Goal: Check status: Check status

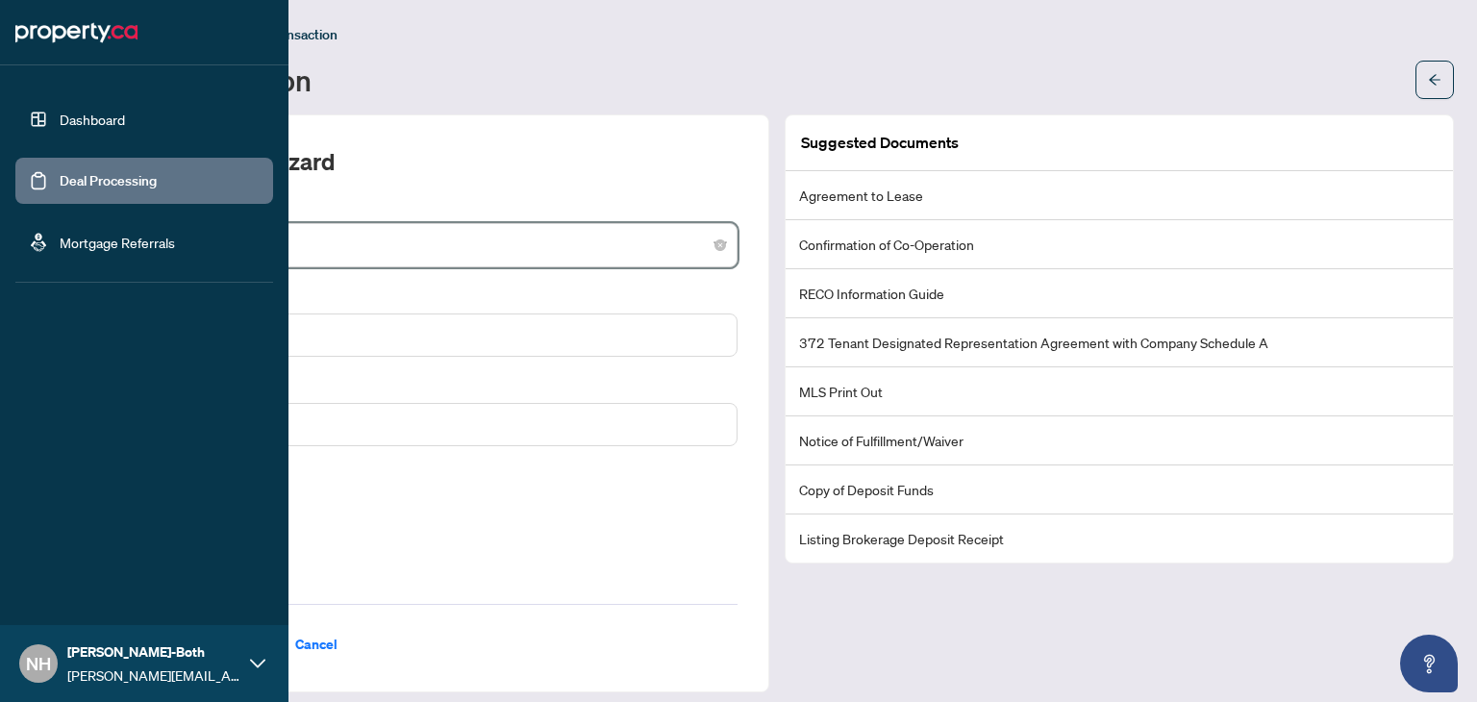
click at [107, 128] on link "Dashboard" at bounding box center [92, 119] width 65 height 17
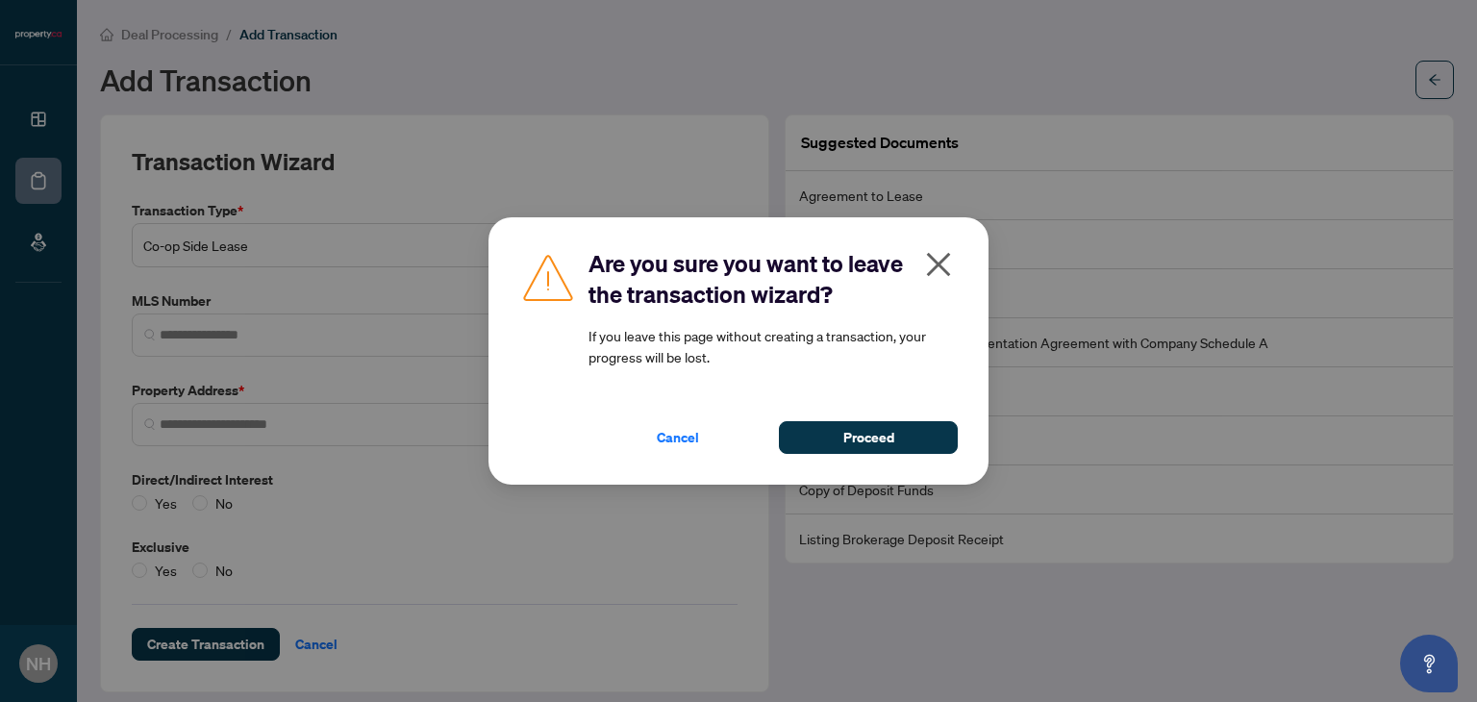
click at [936, 267] on icon "close" at bounding box center [938, 264] width 31 height 31
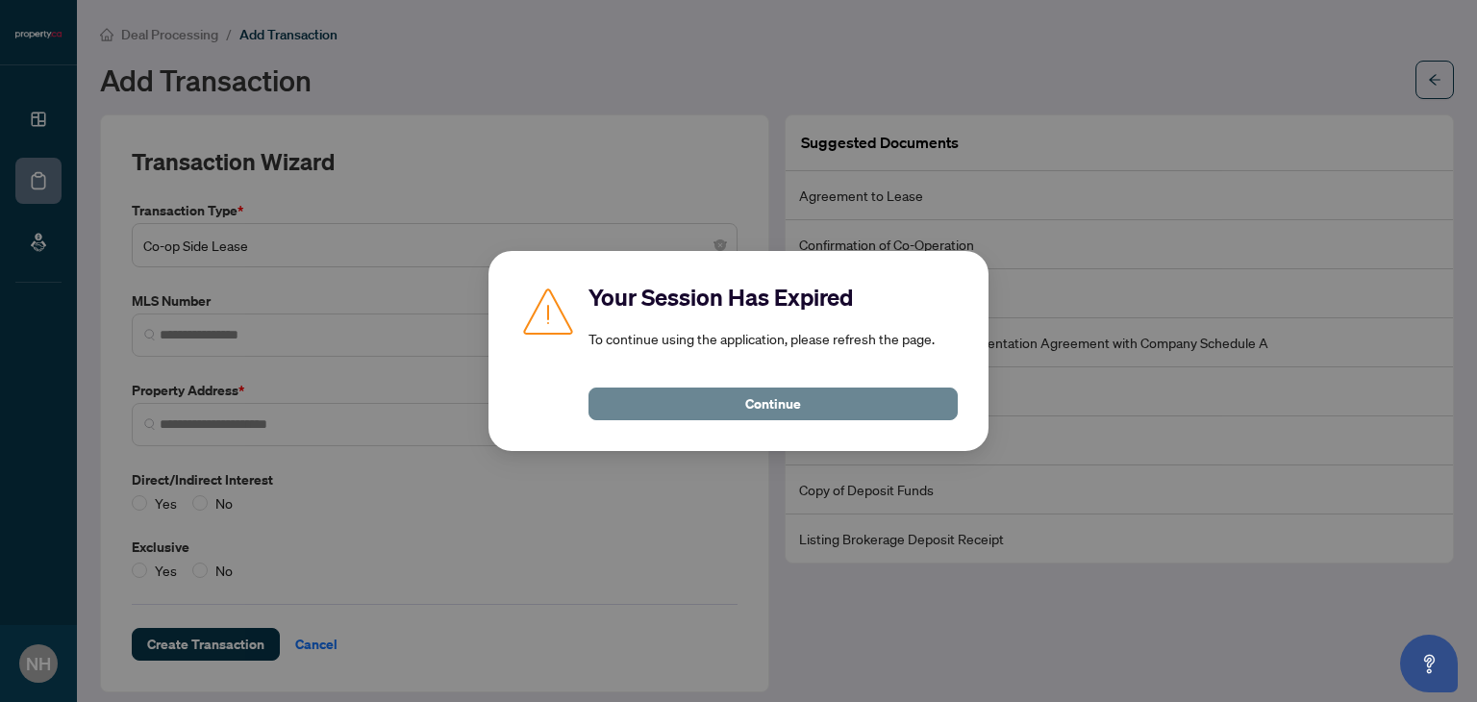
click at [787, 406] on span "Continue" at bounding box center [773, 403] width 56 height 31
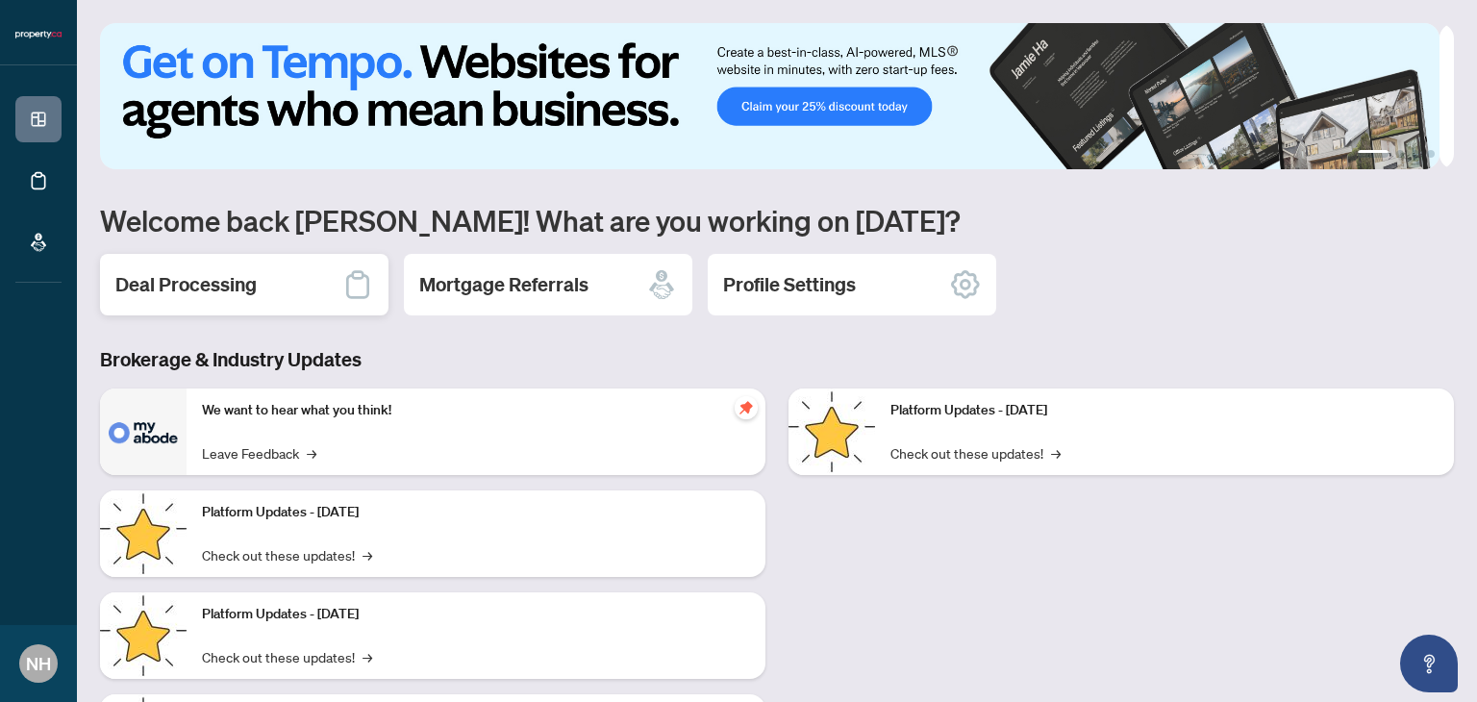
click at [227, 286] on h2 "Deal Processing" at bounding box center [185, 284] width 141 height 27
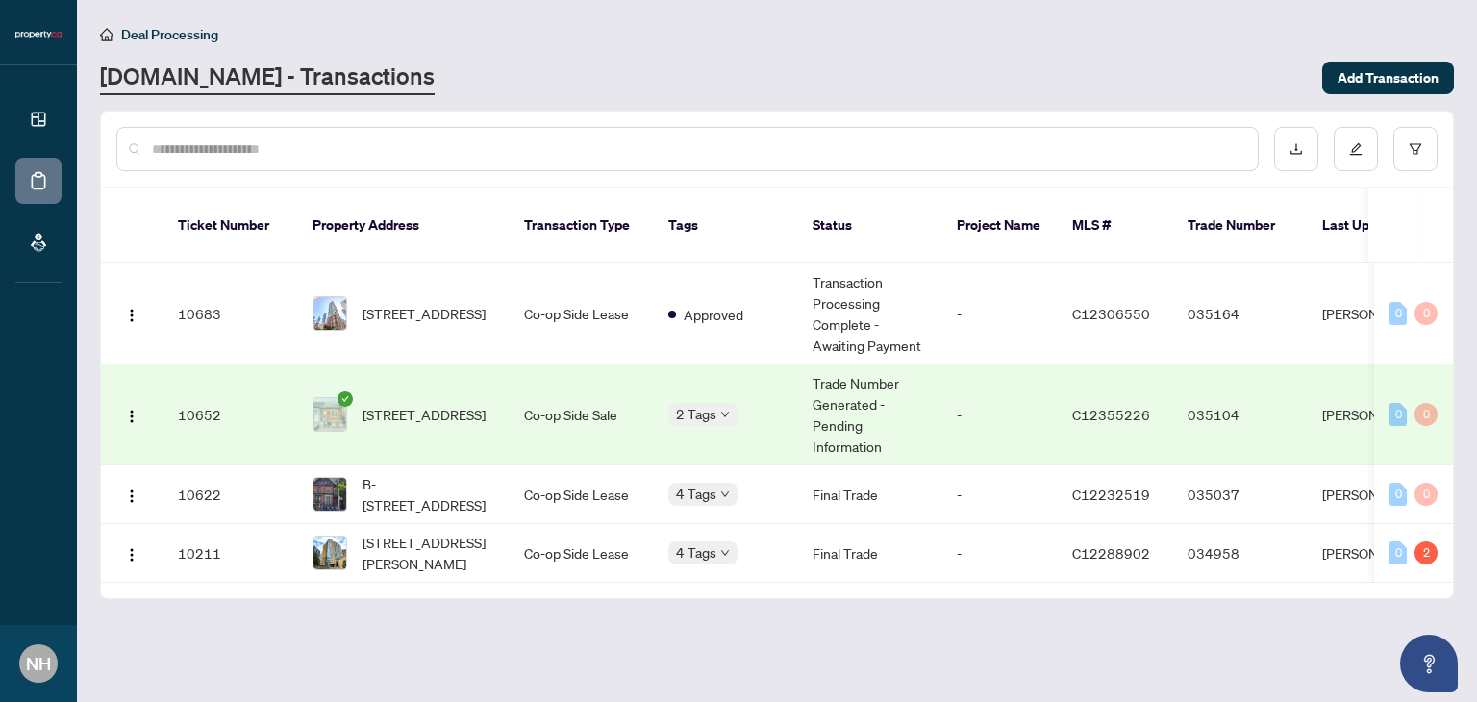
click at [992, 387] on td "-" at bounding box center [998, 414] width 115 height 101
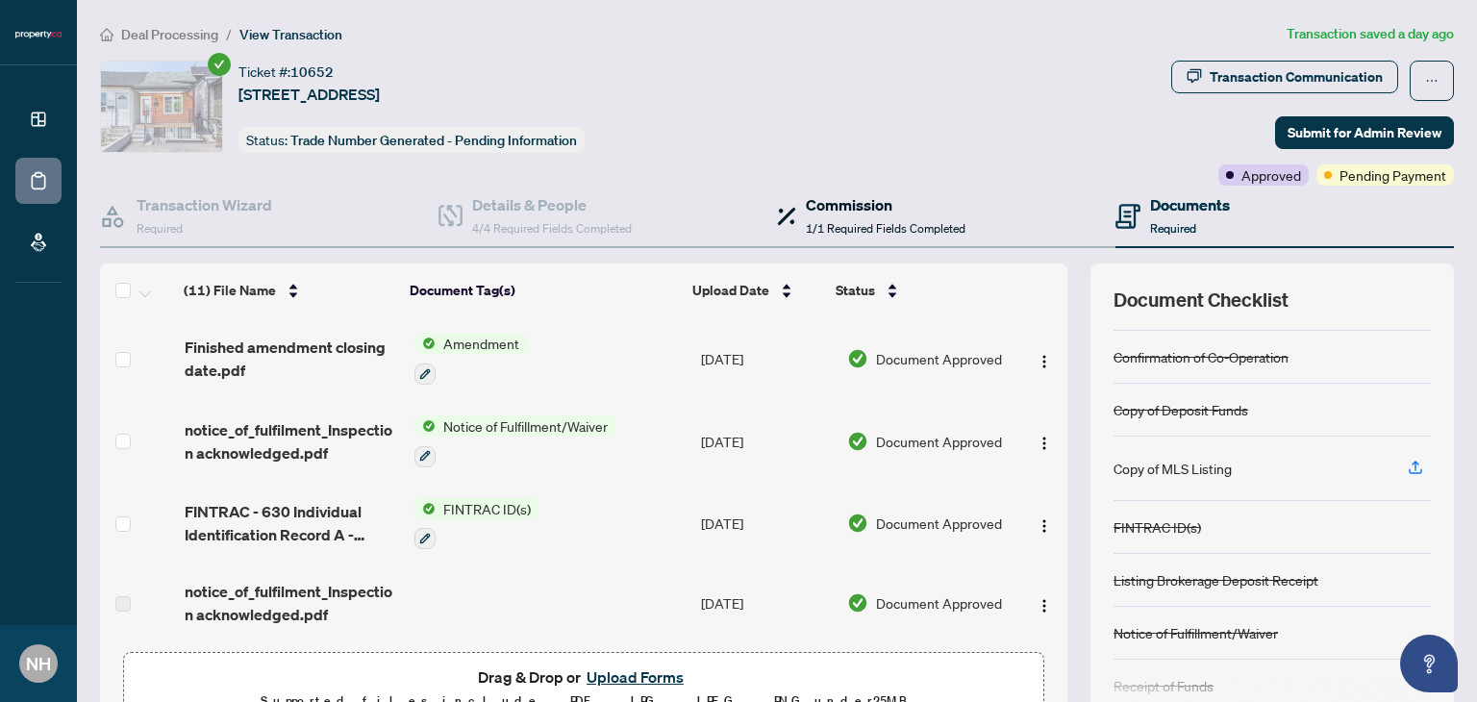
click at [889, 197] on h4 "Commission" at bounding box center [886, 204] width 160 height 23
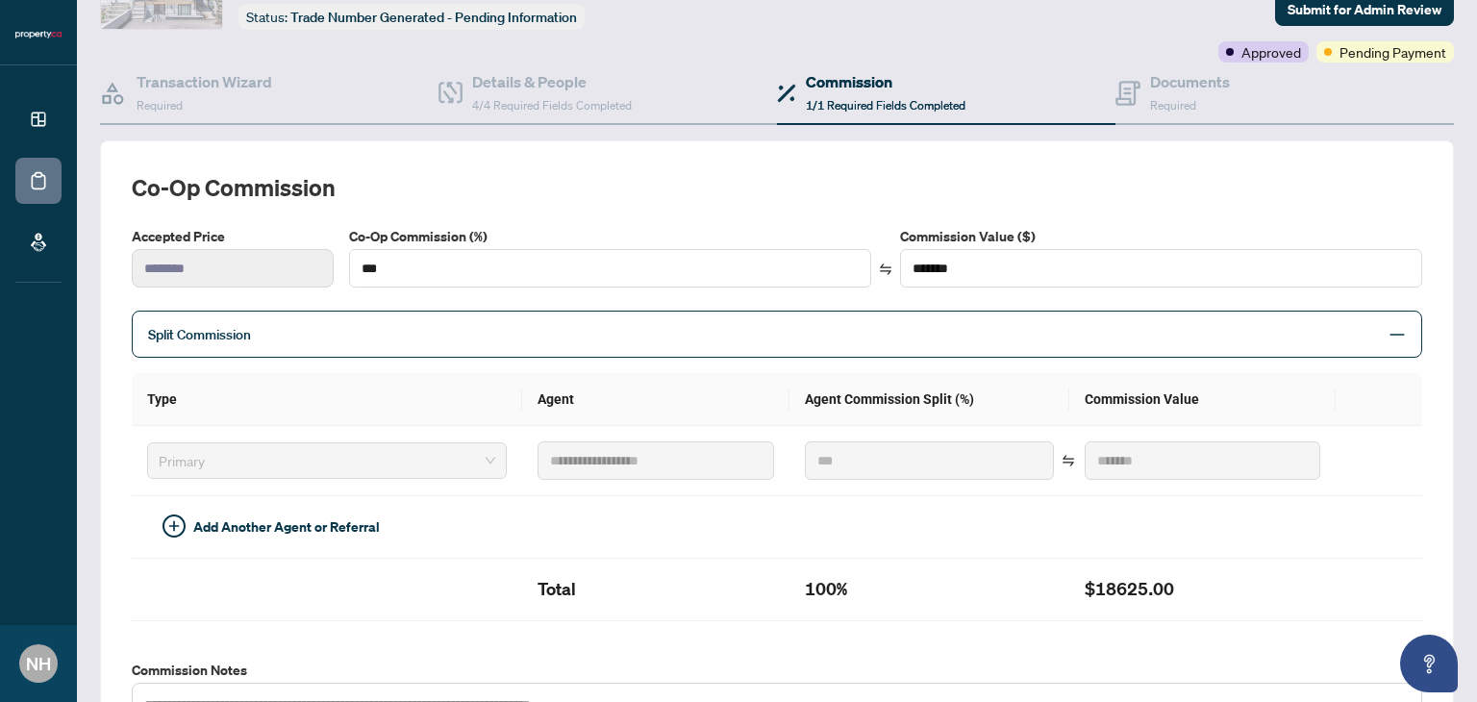
scroll to position [81, 0]
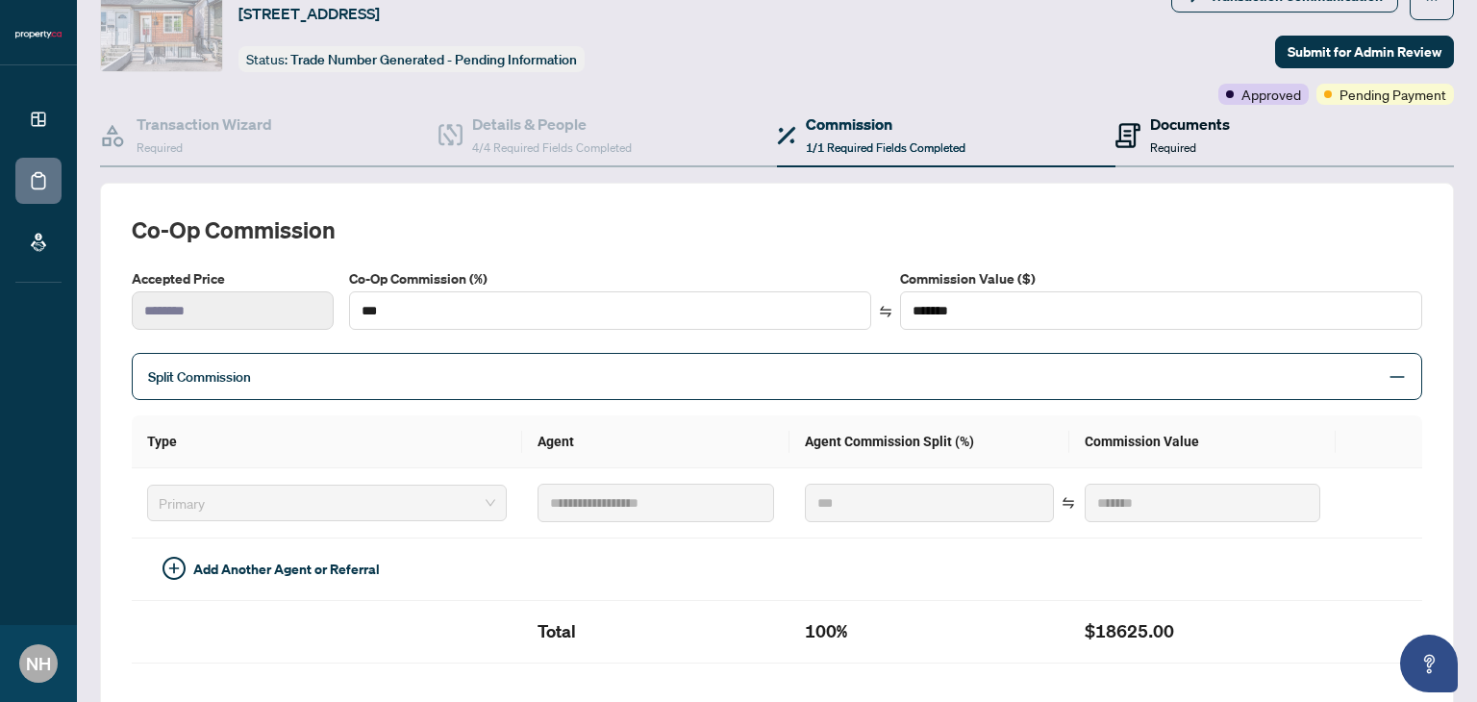
click at [1167, 112] on h4 "Documents" at bounding box center [1190, 123] width 80 height 23
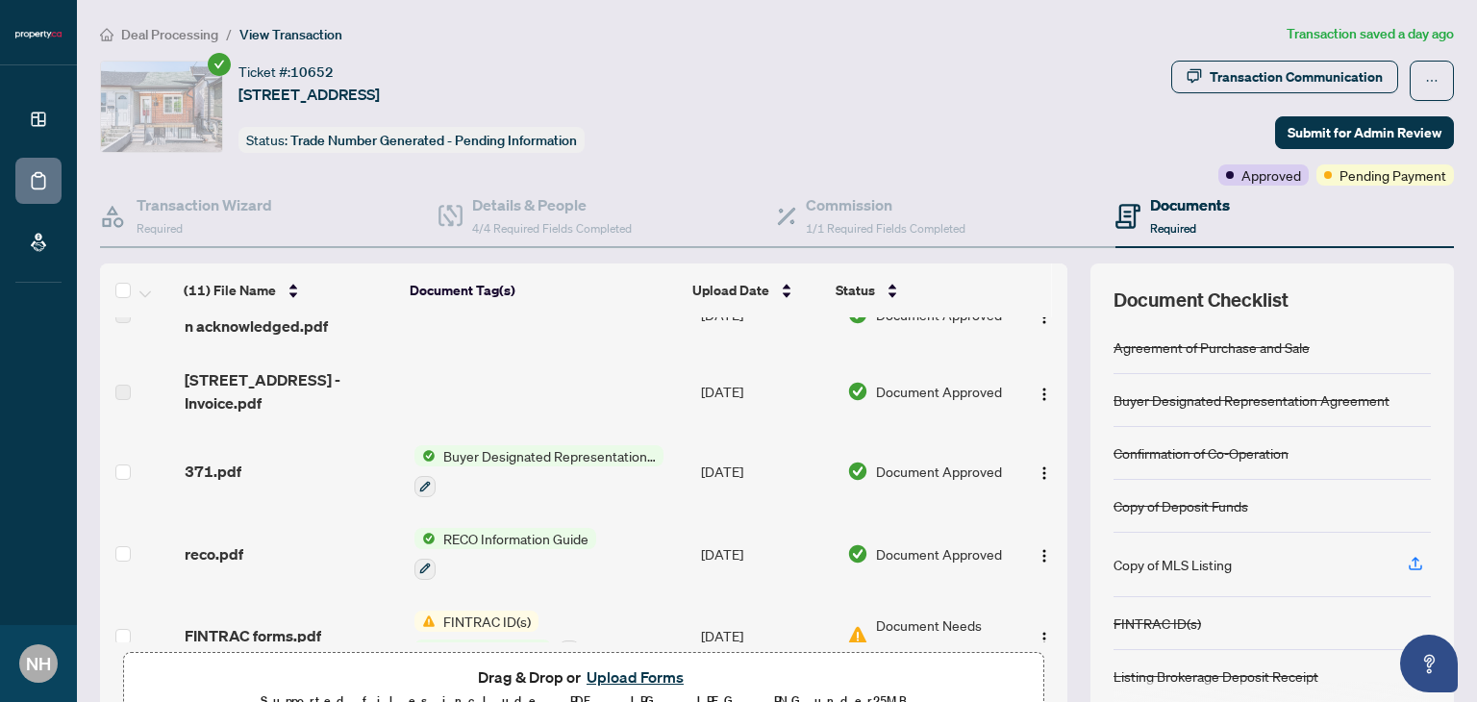
scroll to position [563, 0]
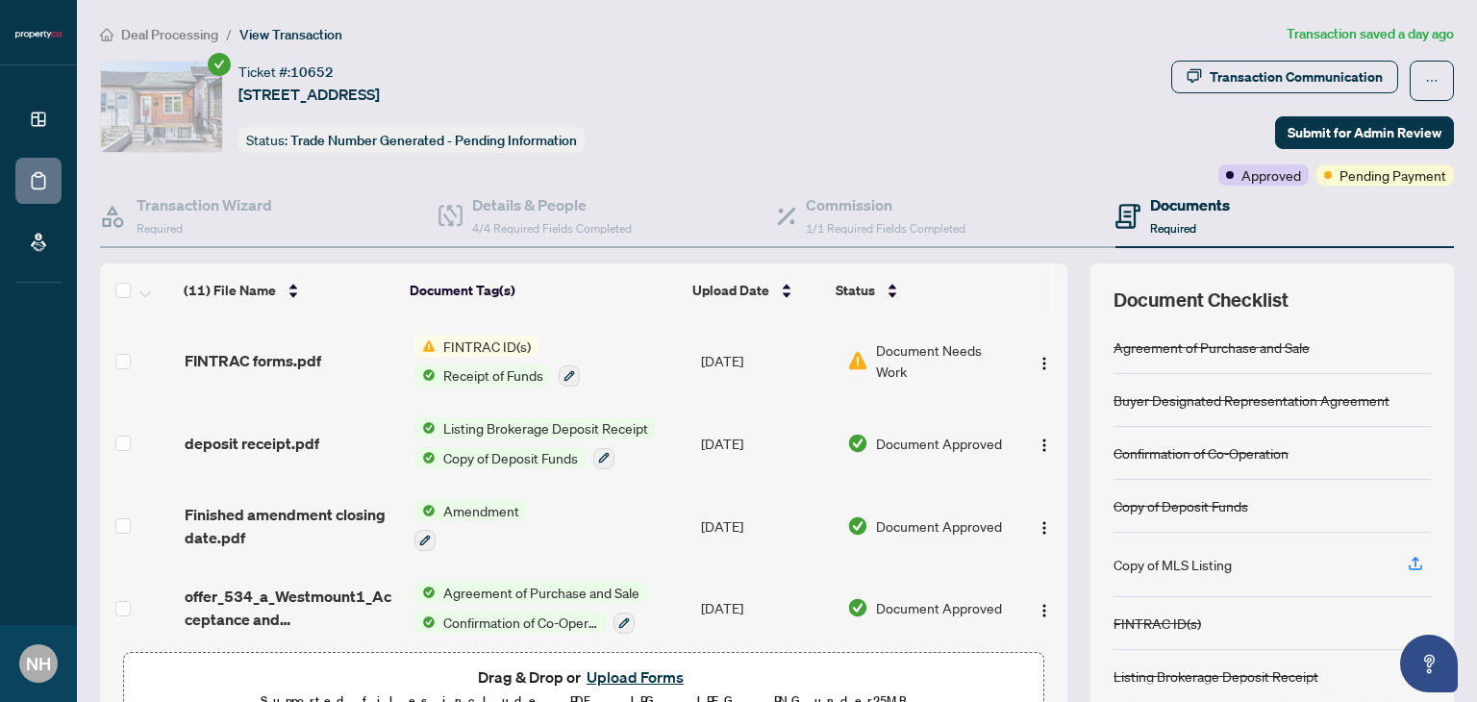
click at [881, 339] on span "Document Needs Work" at bounding box center [942, 360] width 133 height 42
